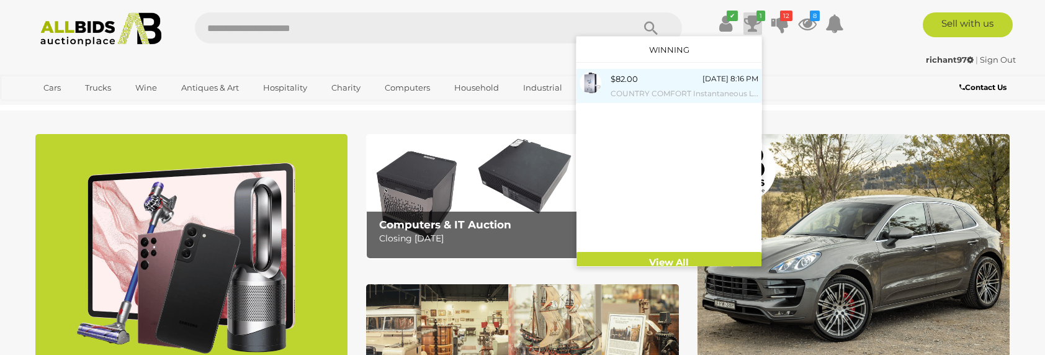
click at [680, 74] on div "$82.00 Today 8:16 PM COUNTRY COMFORT Instantaneous LPG Portable Water Heater - …" at bounding box center [685, 86] width 148 height 28
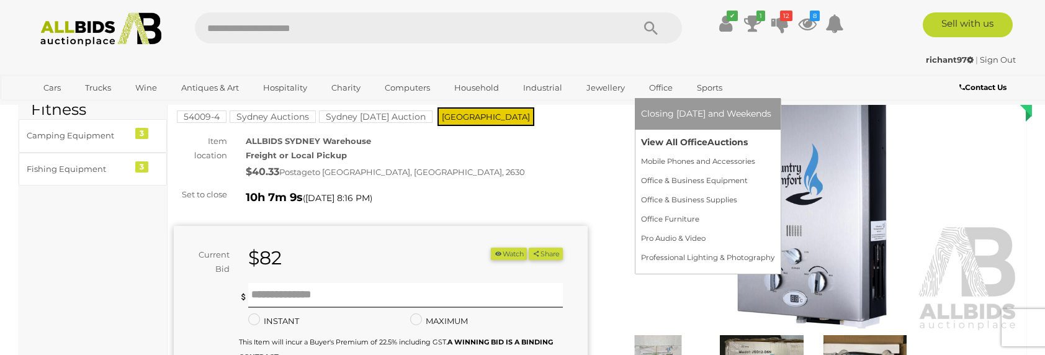
scroll to position [124, 0]
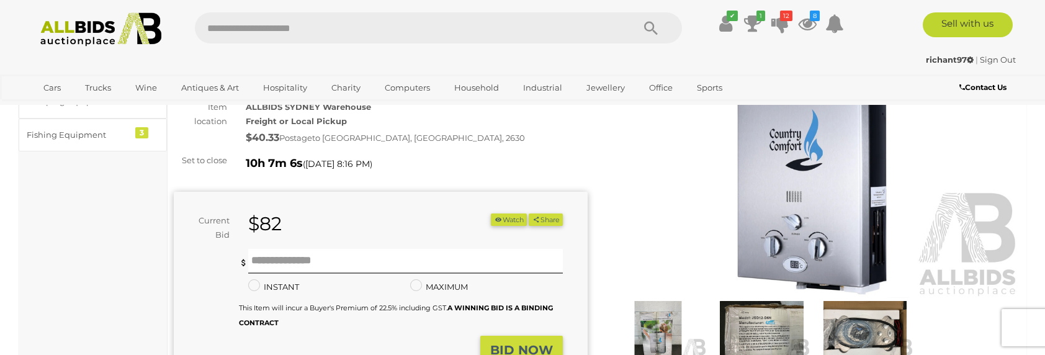
click at [639, 317] on img at bounding box center [657, 332] width 97 height 63
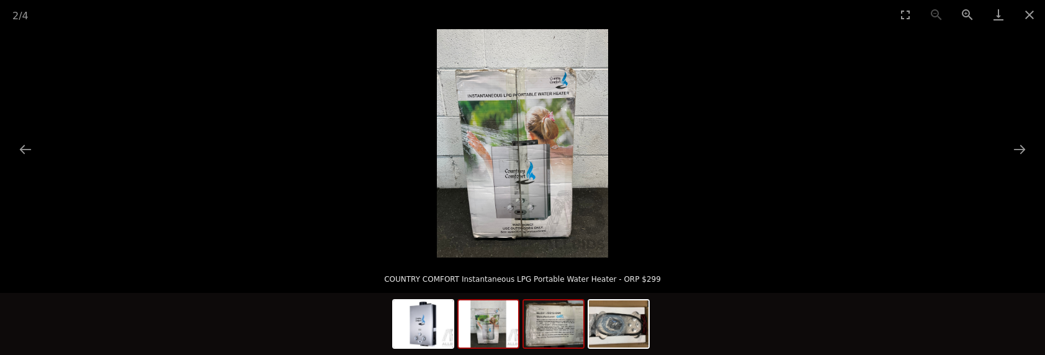
click at [554, 318] on img at bounding box center [554, 323] width 60 height 47
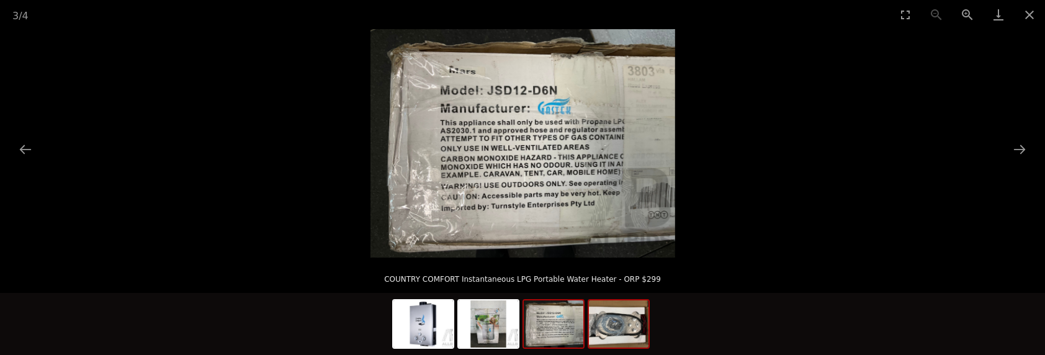
click at [624, 326] on img at bounding box center [619, 323] width 60 height 47
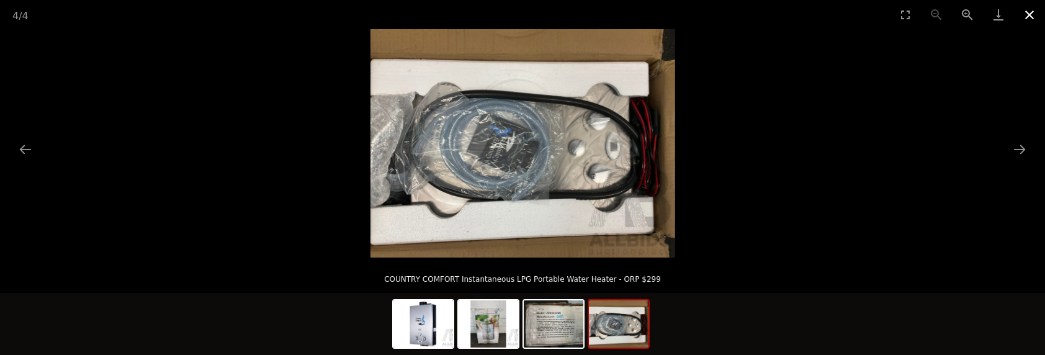
click at [1026, 10] on button "Close gallery" at bounding box center [1029, 14] width 31 height 29
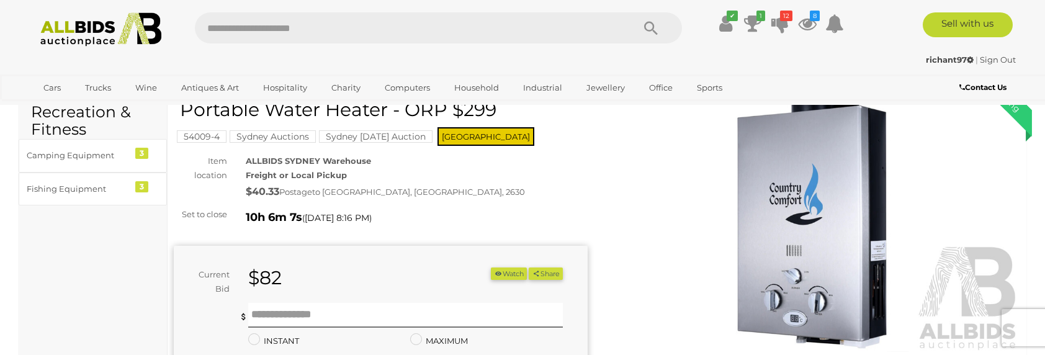
scroll to position [124, 0]
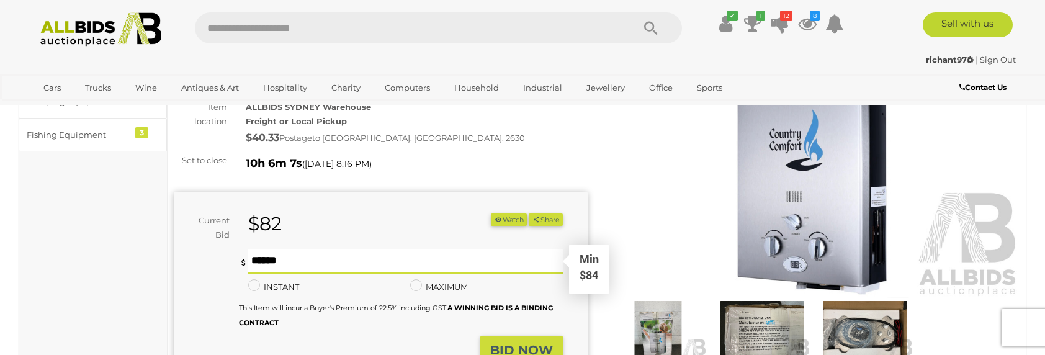
click at [298, 264] on input "text" at bounding box center [405, 261] width 315 height 25
type input "***"
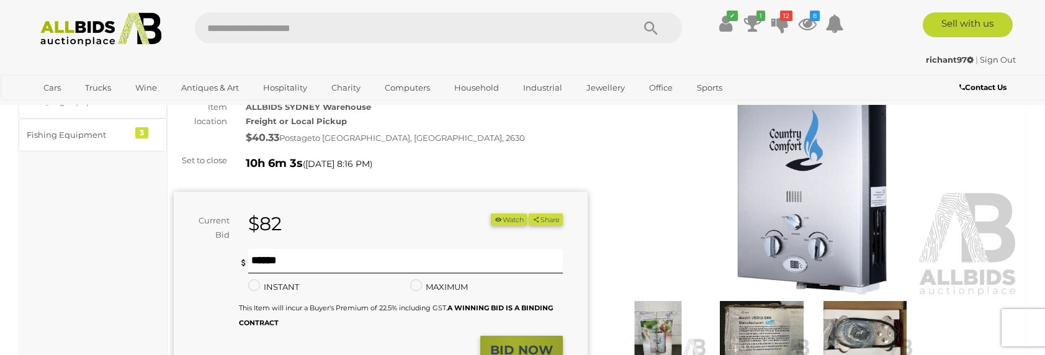
click at [514, 343] on strong "BID NOW" at bounding box center [521, 350] width 63 height 15
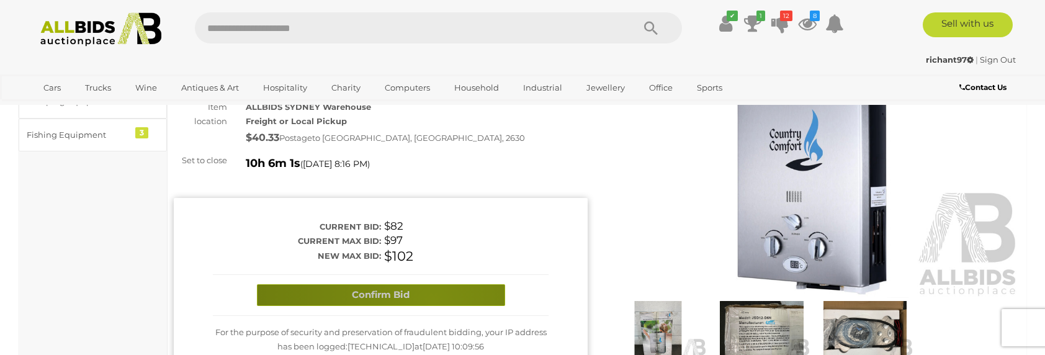
click at [433, 300] on button "Confirm Bid" at bounding box center [381, 295] width 248 height 22
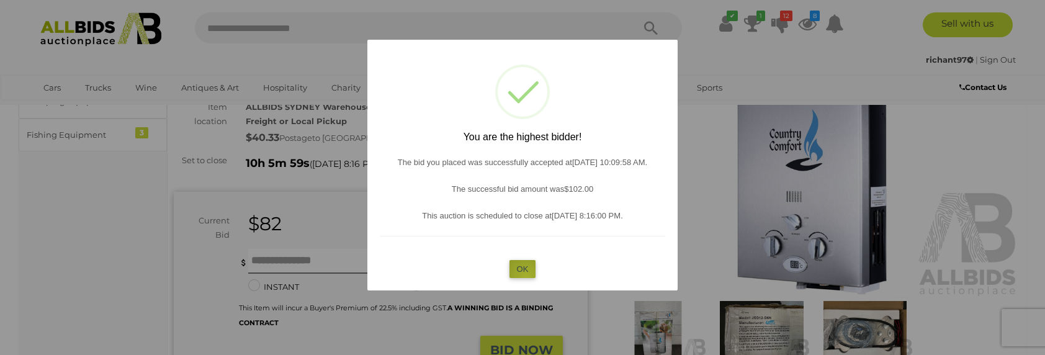
click at [526, 277] on button "OK" at bounding box center [523, 269] width 27 height 18
